Goal: Transaction & Acquisition: Purchase product/service

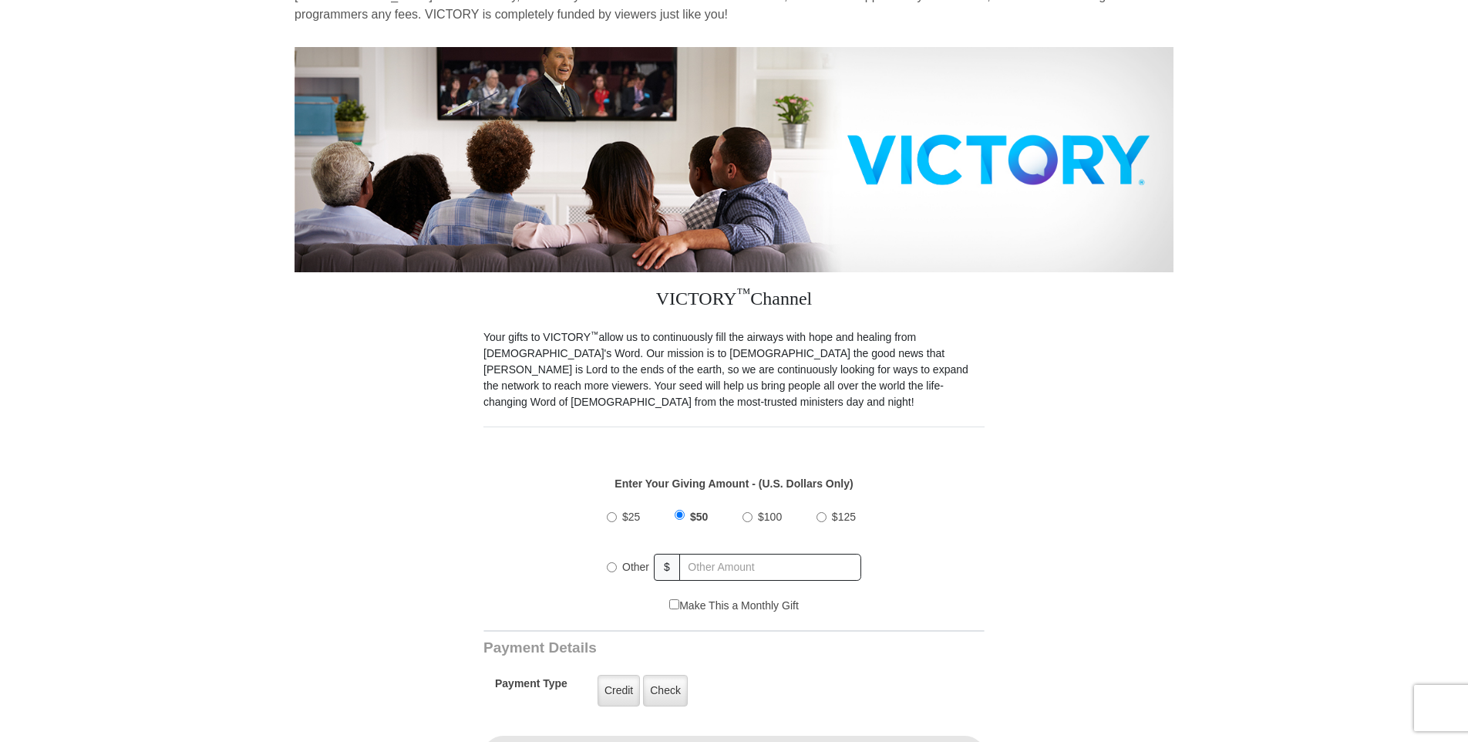
scroll to position [231, 0]
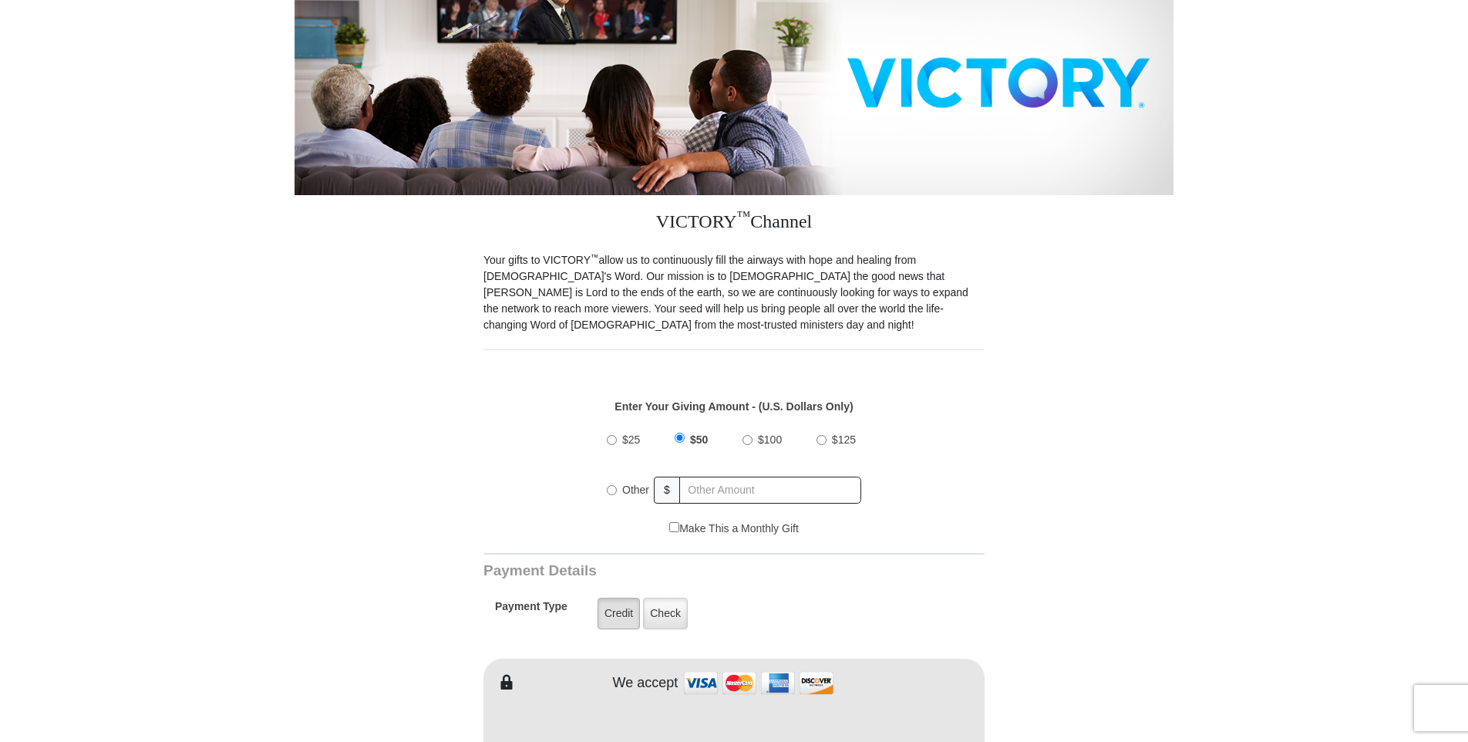
click at [625, 598] on label "Credit" at bounding box center [619, 614] width 42 height 32
click at [0, 0] on input "Credit" at bounding box center [0, 0] width 0 height 0
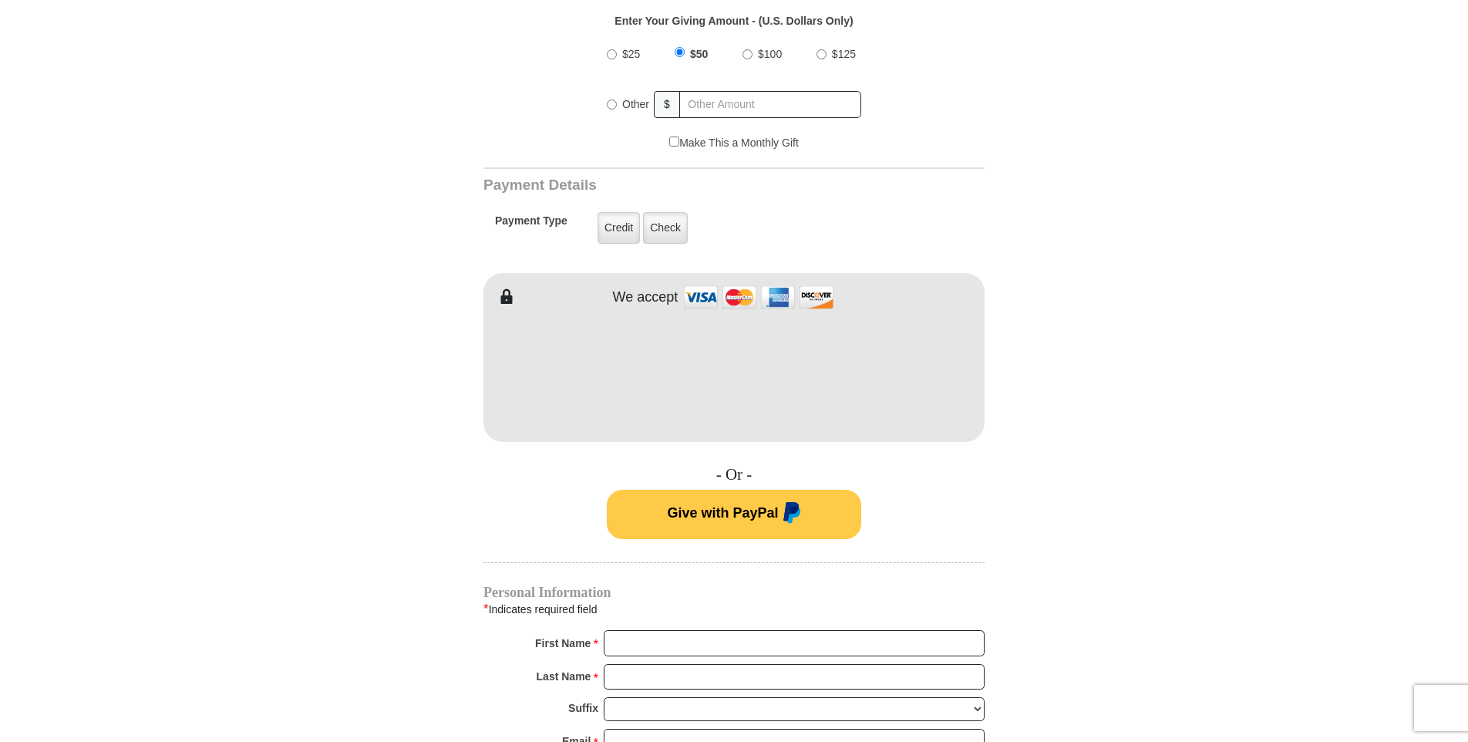
scroll to position [694, 0]
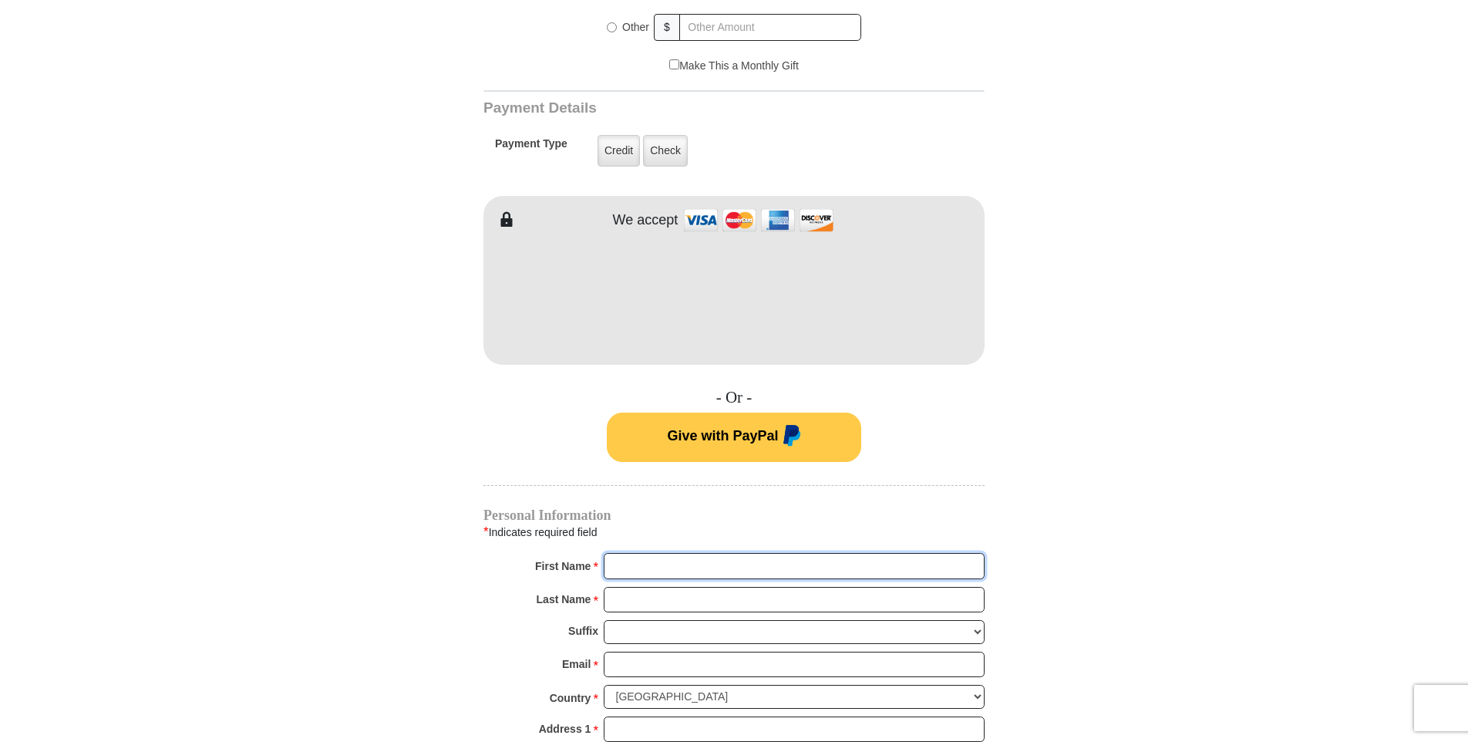
click at [672, 553] on input "First Name *" at bounding box center [794, 566] width 381 height 26
type input "Dawn"
type input "Carsten"
type input "carstenski@yahoo.com"
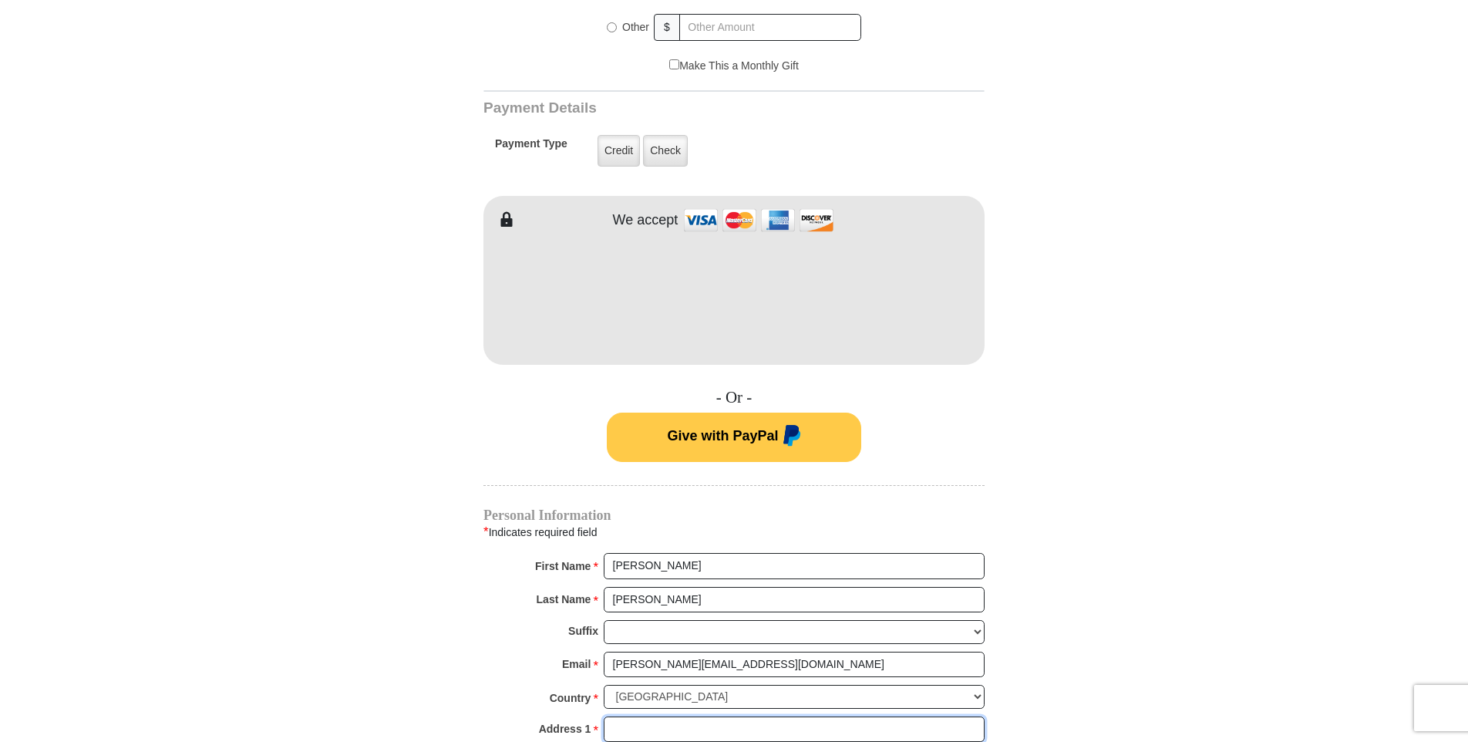
type input "2575 N 11 Mile Rd"
type input "Sanford"
type input "48657"
type input "9899482162"
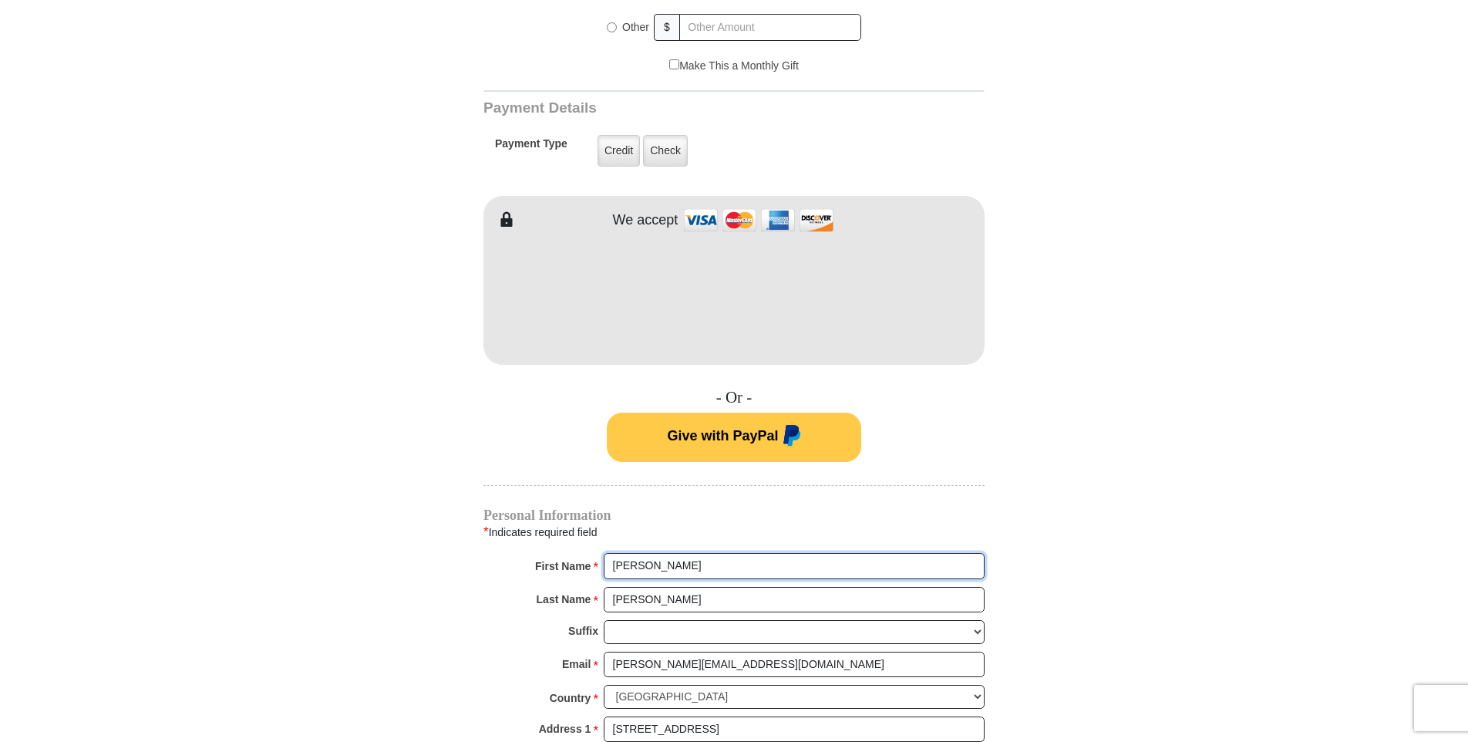
radio input "true"
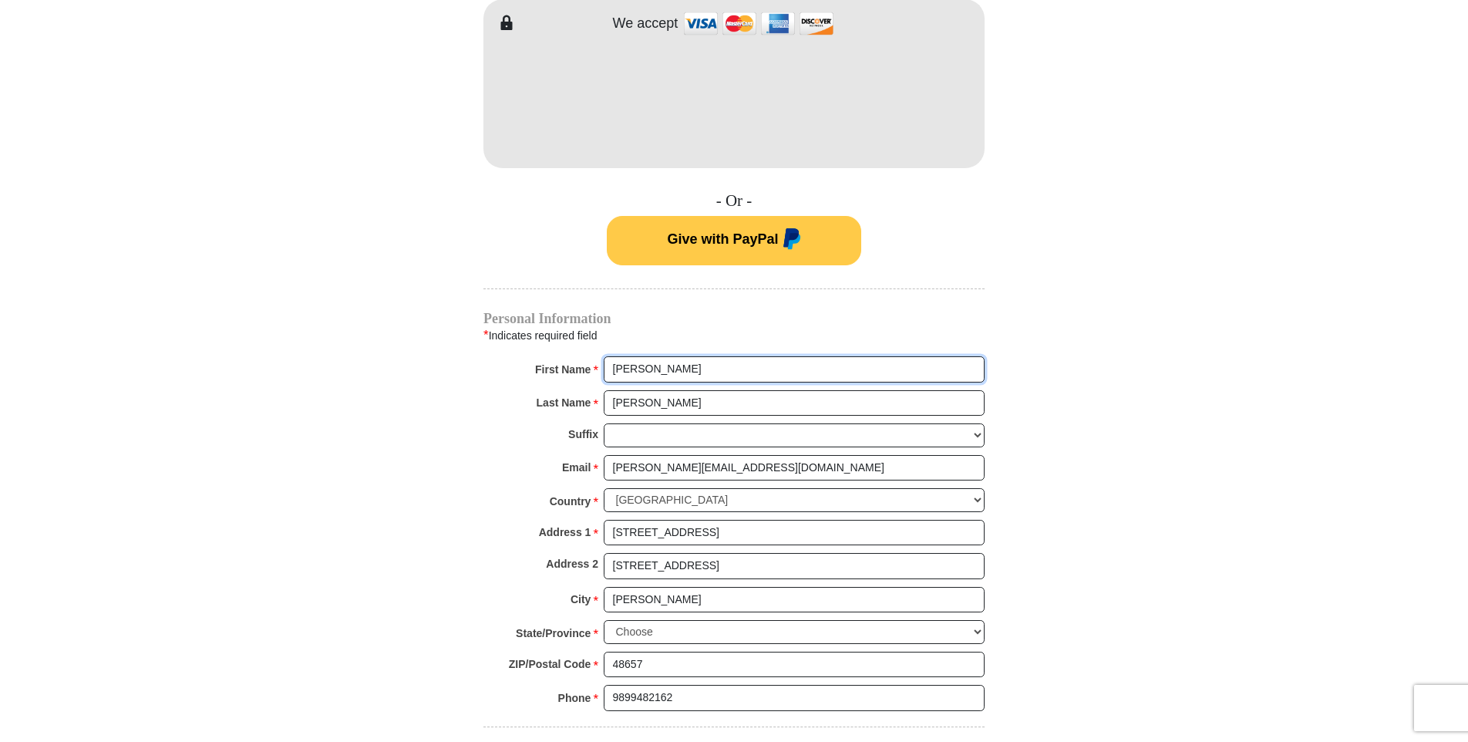
scroll to position [925, 0]
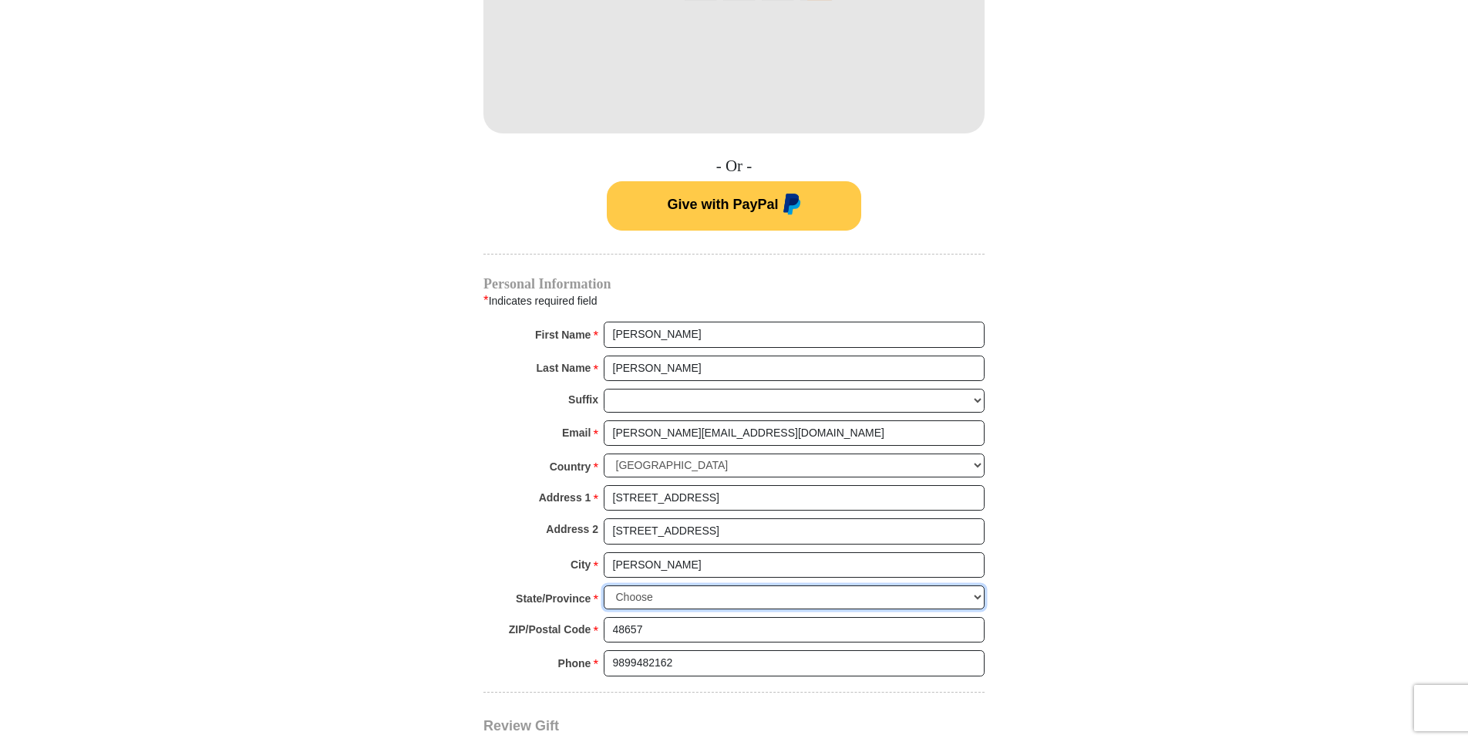
click at [981, 585] on select "Choose Alabama Alaska American Samoa Arizona Arkansas Armed Forces Americas Arm…" at bounding box center [794, 597] width 381 height 24
select select "MI"
click at [604, 585] on select "Choose Alabama Alaska American Samoa Arizona Arkansas Armed Forces Americas Arm…" at bounding box center [794, 597] width 381 height 24
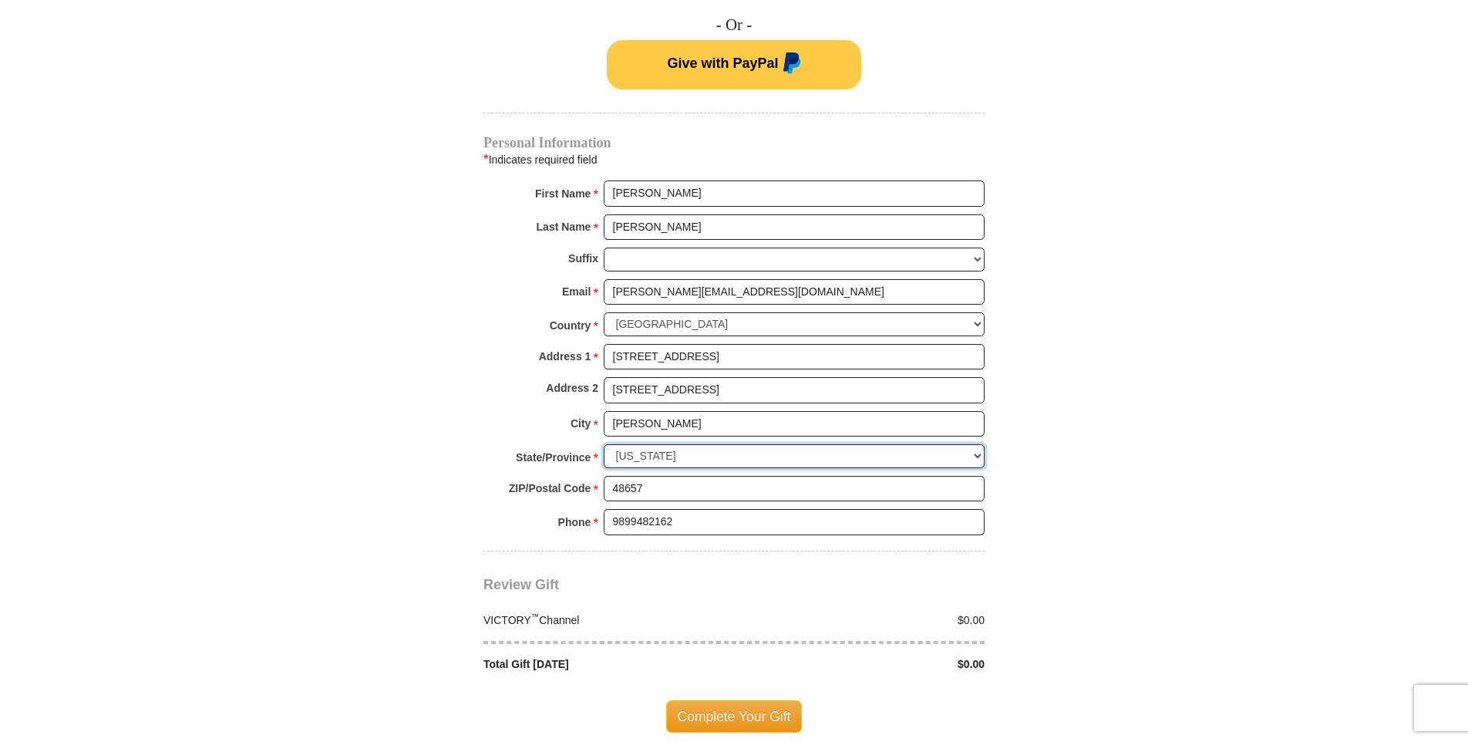
scroll to position [1080, 0]
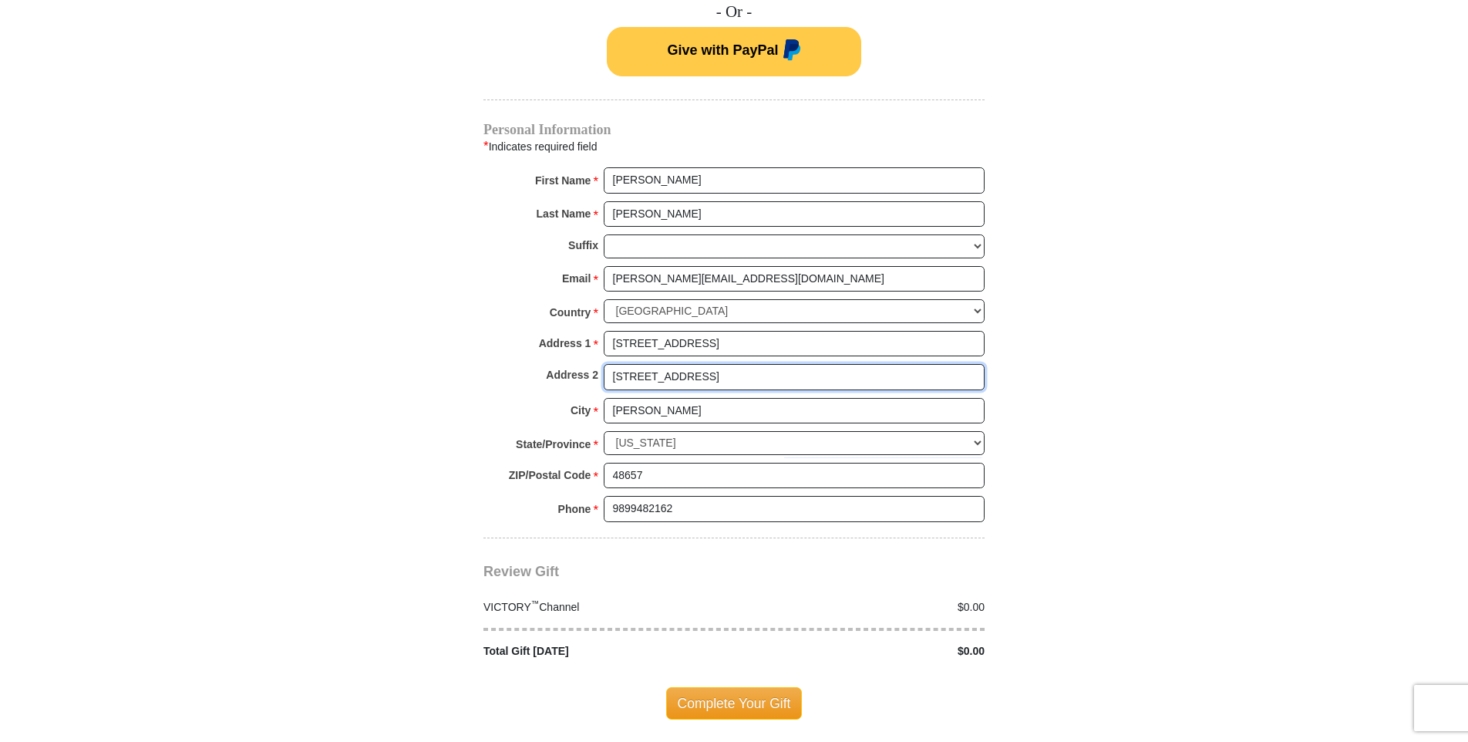
click at [709, 364] on input "2575 N 11 Mile Rd" at bounding box center [794, 377] width 381 height 26
type input "2"
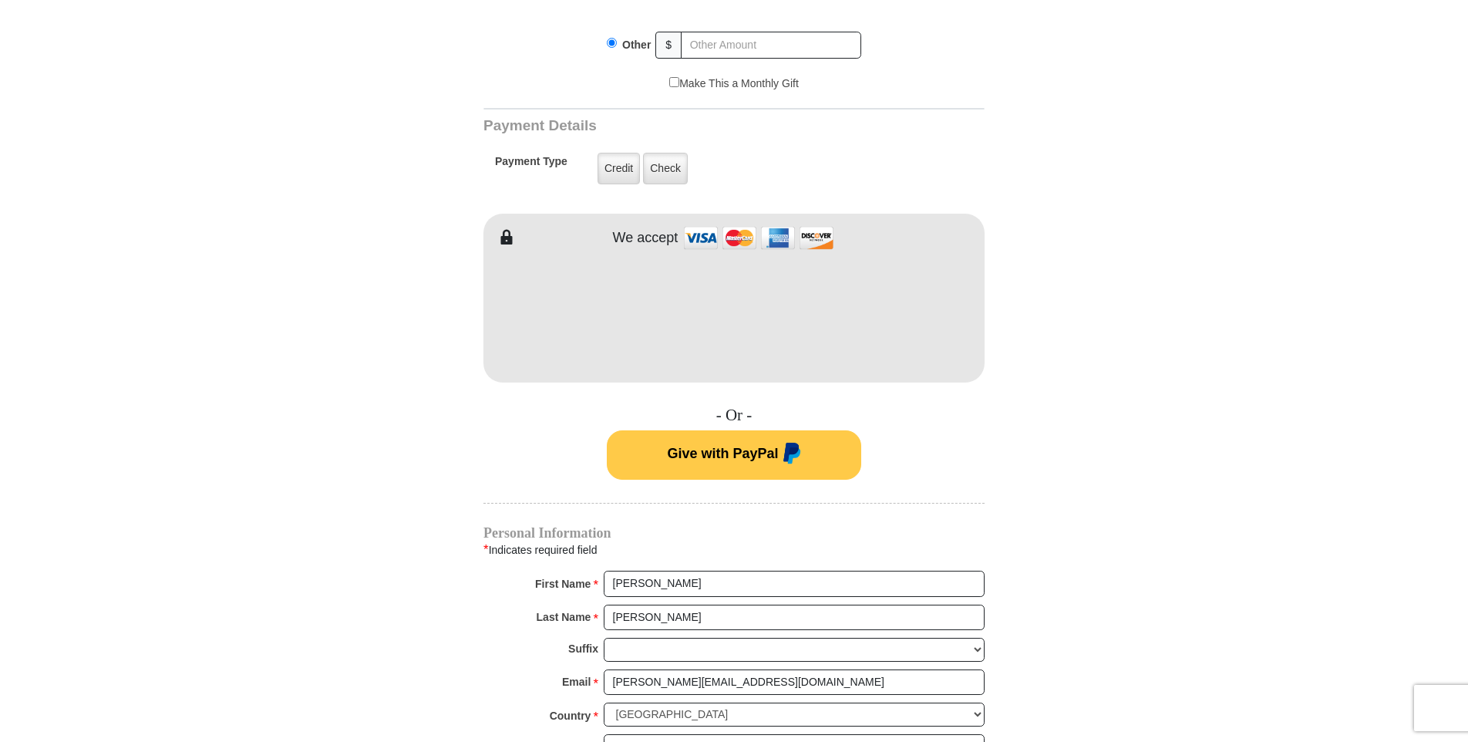
scroll to position [540, 0]
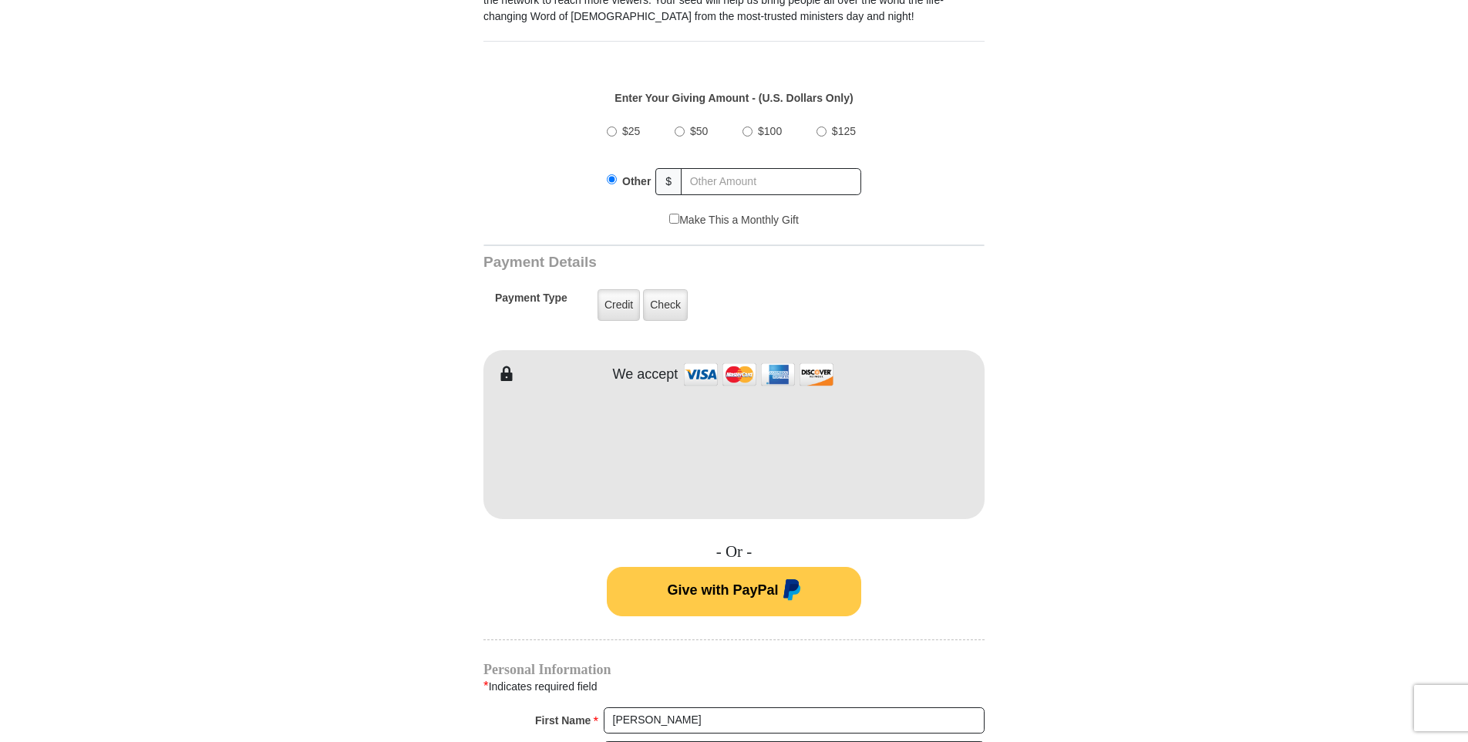
click at [680, 126] on input "$50" at bounding box center [680, 131] width 10 height 10
radio input "true"
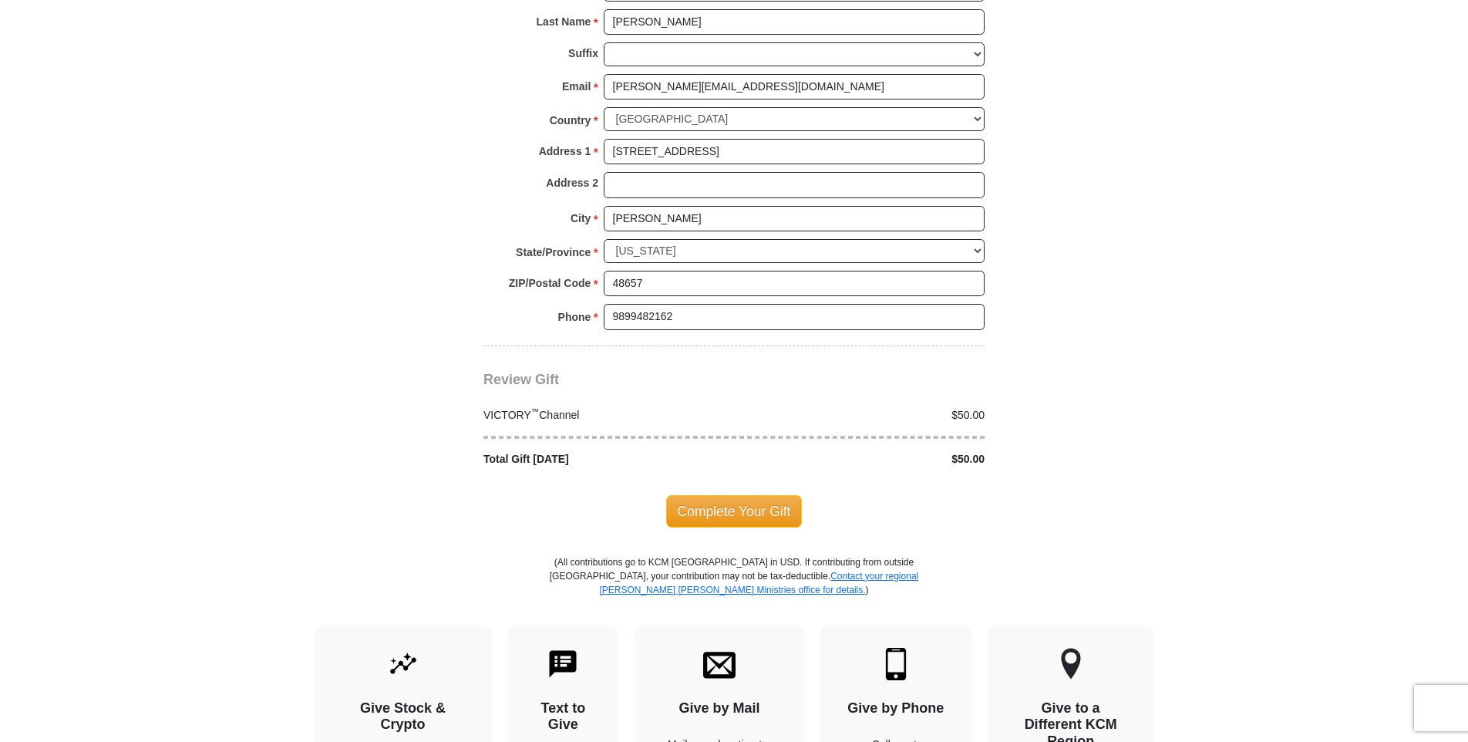
scroll to position [1311, 0]
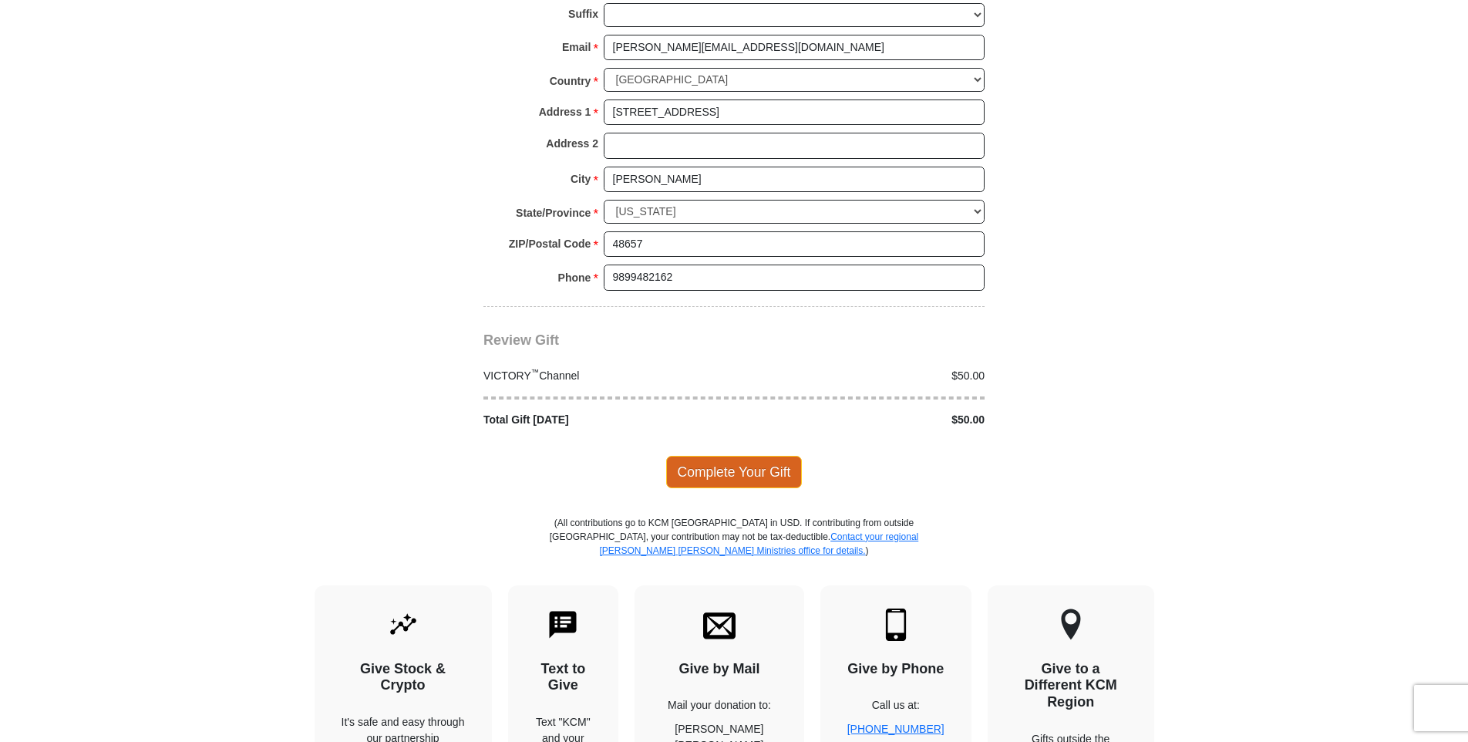
click at [732, 464] on span "Complete Your Gift" at bounding box center [734, 472] width 136 height 32
